Goal: Transaction & Acquisition: Download file/media

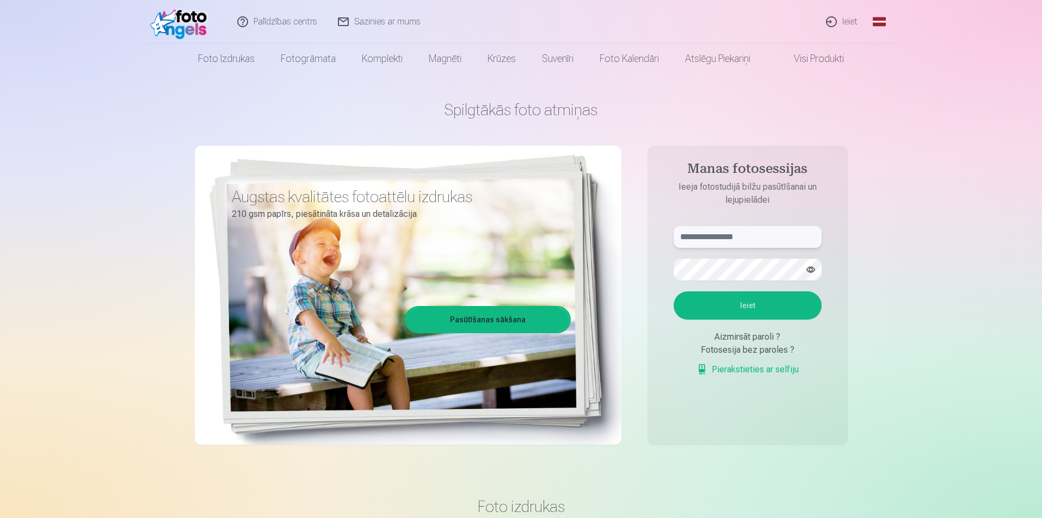
click at [699, 233] on input "text" at bounding box center [747, 237] width 148 height 22
type input "**********"
click at [811, 268] on button "button" at bounding box center [810, 269] width 21 height 21
click at [745, 302] on button "Ieiet" at bounding box center [747, 306] width 148 height 28
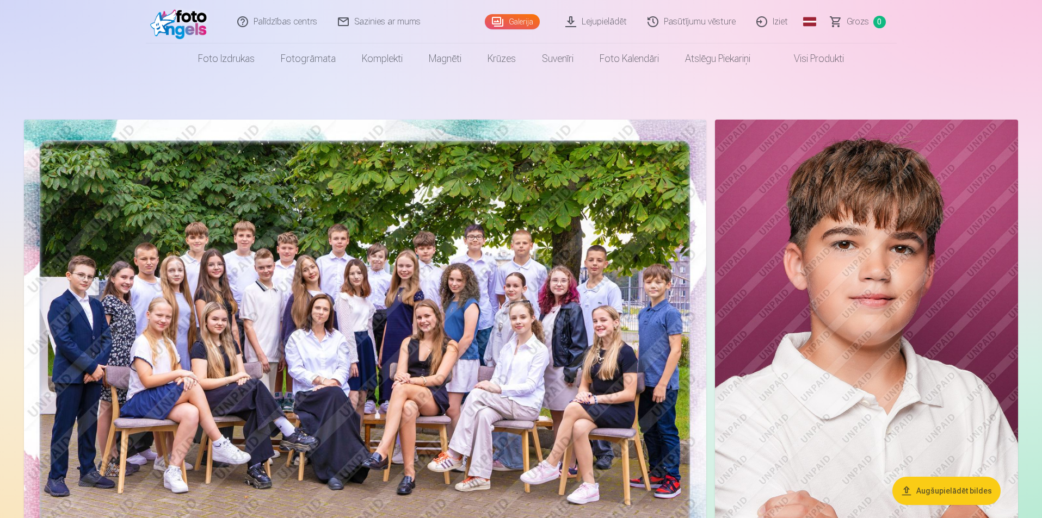
click at [700, 18] on link "Pasūtījumu vēsture" at bounding box center [692, 22] width 109 height 44
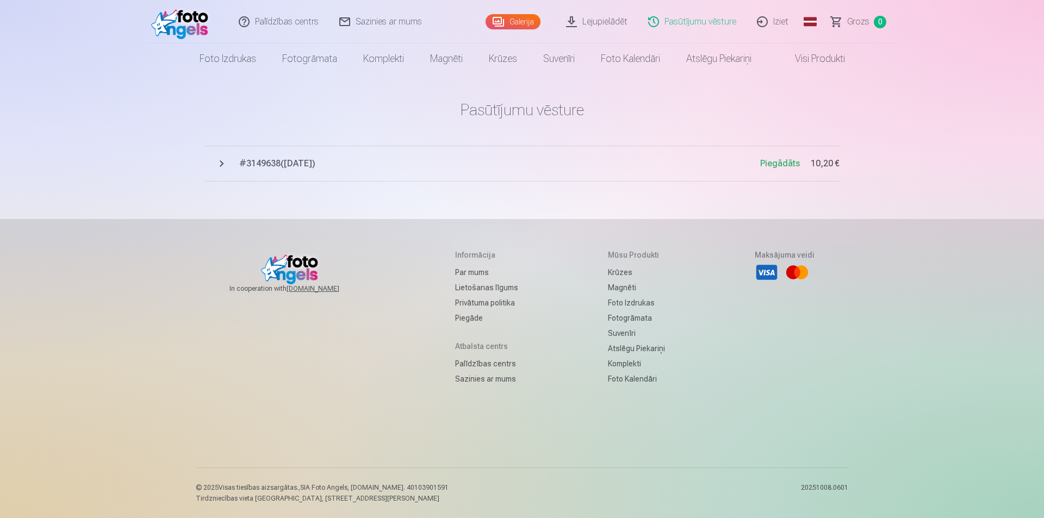
click at [307, 191] on main "Pasūtījumu vēsture # 3149638 ( [DATE] ) Piegādāts 10,20 €" at bounding box center [522, 141] width 635 height 134
click at [296, 162] on span "# 3149638 ( [DATE] )" at bounding box center [499, 163] width 521 height 13
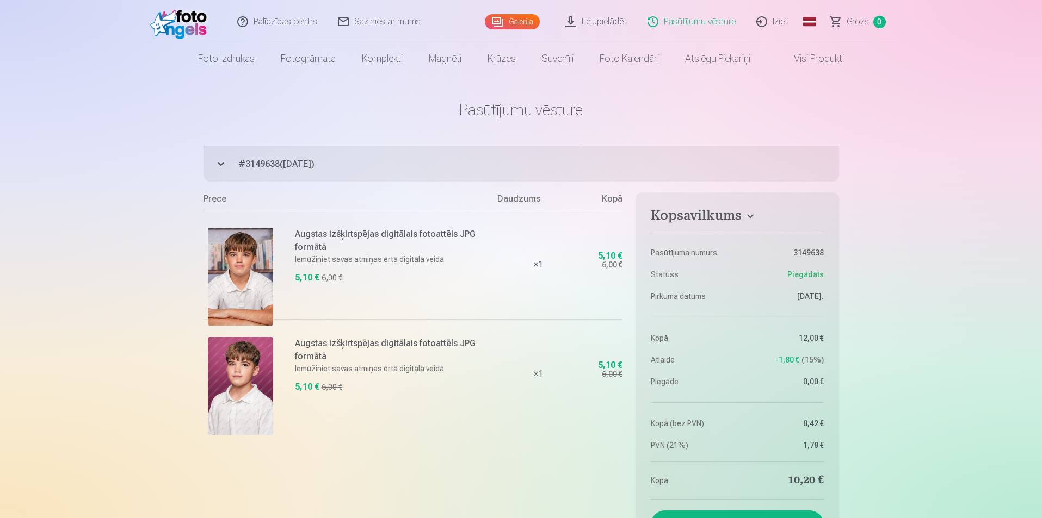
click at [237, 368] on img at bounding box center [240, 386] width 65 height 98
click at [232, 270] on img at bounding box center [240, 277] width 65 height 98
click at [600, 21] on link "Lejupielādēt" at bounding box center [596, 22] width 82 height 44
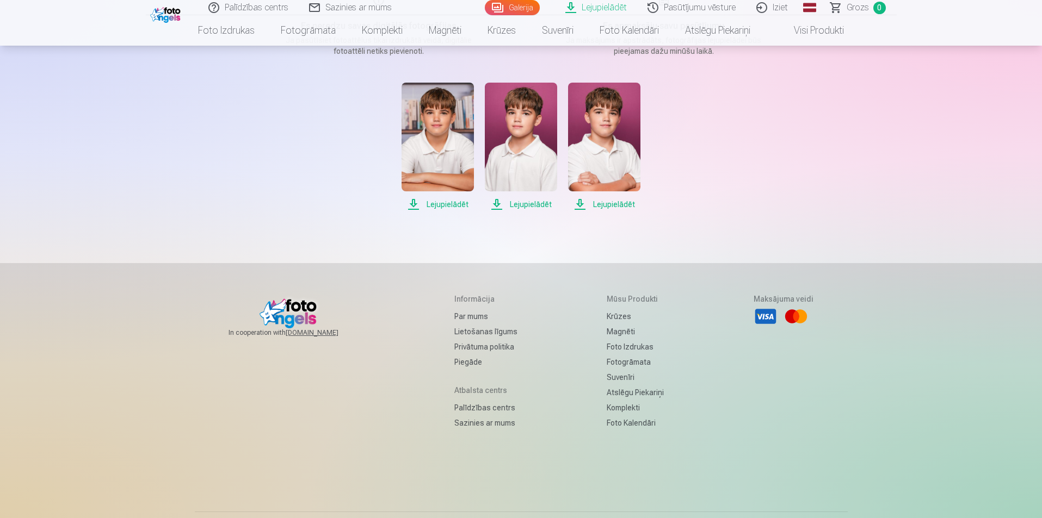
scroll to position [218, 0]
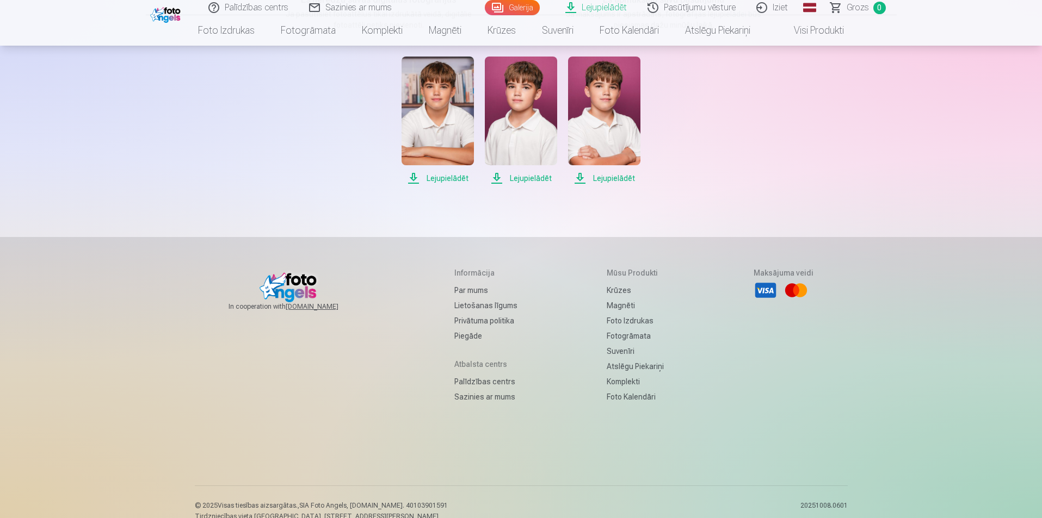
click at [442, 177] on span "Lejupielādēt" at bounding box center [437, 178] width 72 height 13
click at [524, 175] on span "Lejupielādēt" at bounding box center [521, 178] width 72 height 13
click at [610, 179] on span "Lejupielādēt" at bounding box center [604, 178] width 72 height 13
click at [776, 170] on div "Lejupielādēt Lejupielādēt Lejupielādēt" at bounding box center [521, 121] width 544 height 128
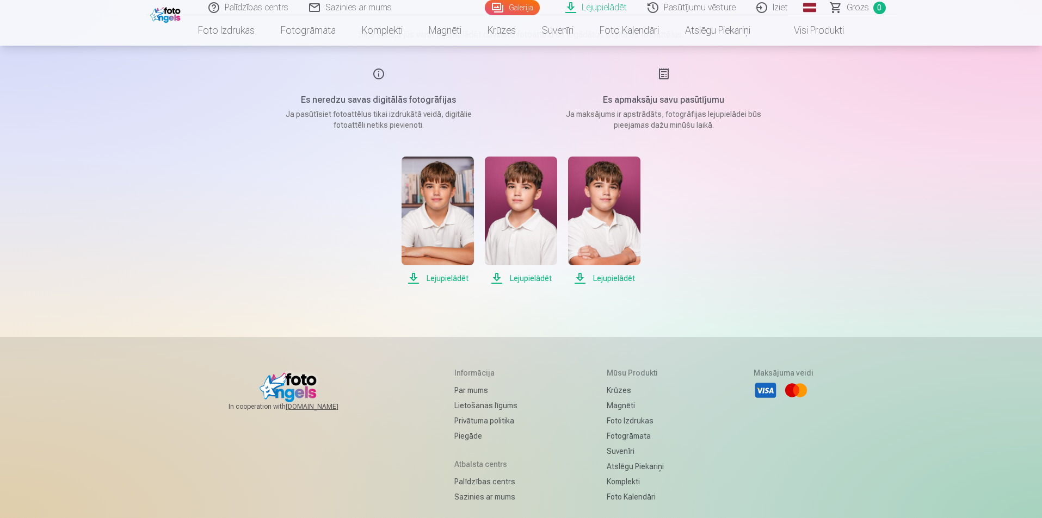
scroll to position [0, 0]
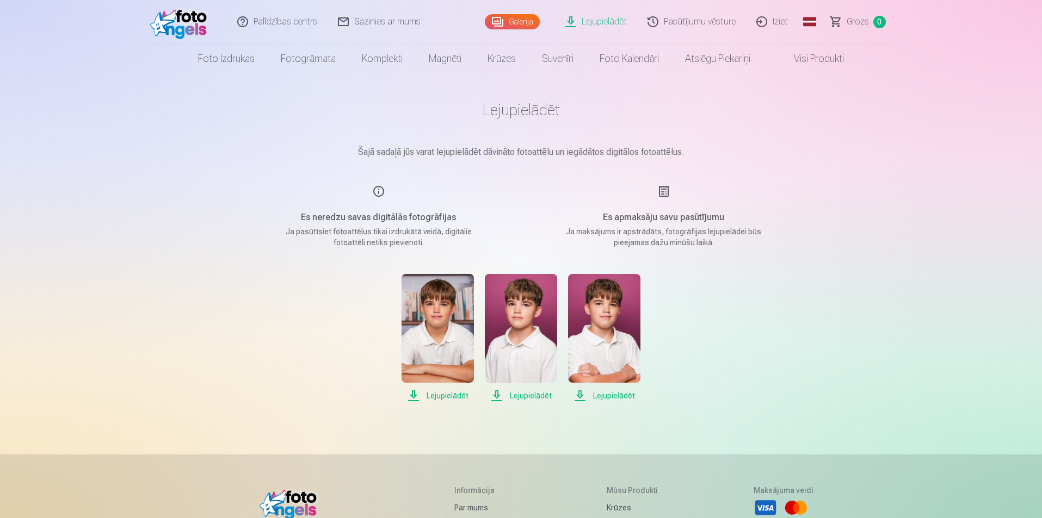
click at [857, 108] on div "Palīdzības centrs Sazinies ar mums Galerija Lejupielādēt Pasūtījumu vēsture Izi…" at bounding box center [521, 377] width 1042 height 754
click at [774, 21] on link "Iziet" at bounding box center [772, 22] width 52 height 44
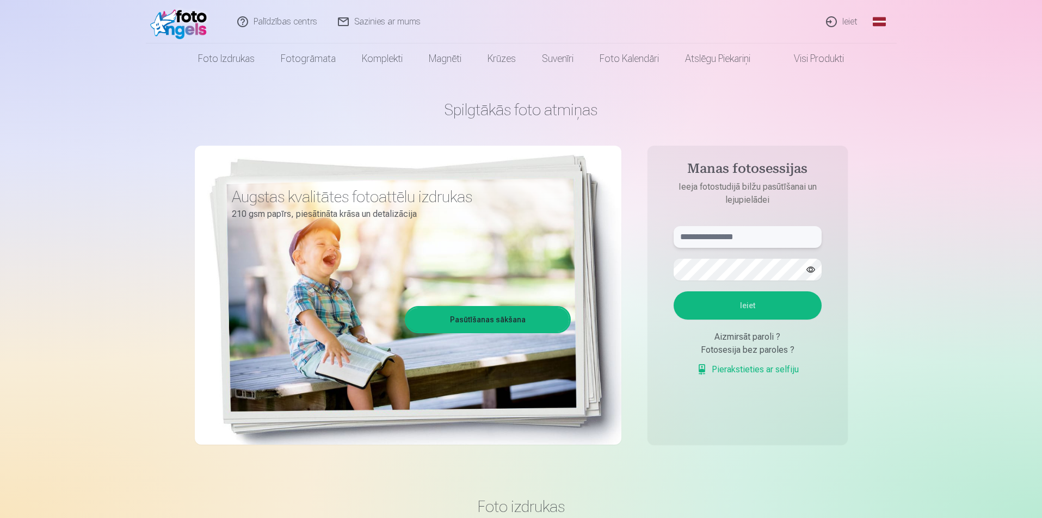
click at [722, 236] on input "text" at bounding box center [747, 237] width 148 height 22
type input "**********"
click at [744, 299] on button "Ieiet" at bounding box center [747, 306] width 148 height 28
